Goal: Register for event/course

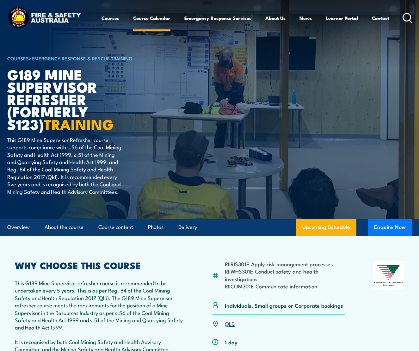
click at [141, 18] on link "Course Calendar" at bounding box center [151, 17] width 37 height 15
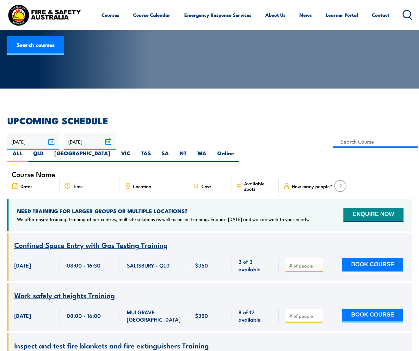
scroll to position [95, 0]
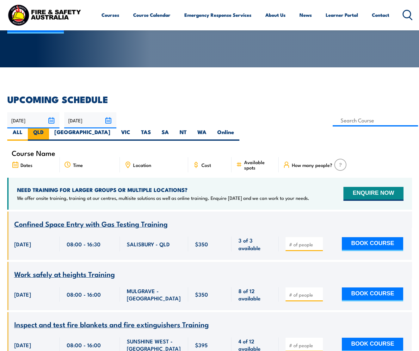
click at [49, 128] on label "QLD" at bounding box center [38, 134] width 21 height 12
click at [48, 128] on input "QLD" at bounding box center [46, 130] width 4 height 4
radio input "true"
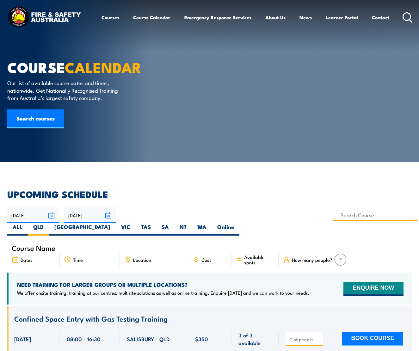
click at [333, 216] on input at bounding box center [376, 215] width 86 height 12
type input "G189 Mine Supervisor (formerly S123) Training"
